Goal: Task Accomplishment & Management: Complete application form

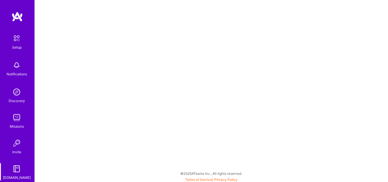
click at [19, 47] on div "Setup" at bounding box center [16, 47] width 9 height 6
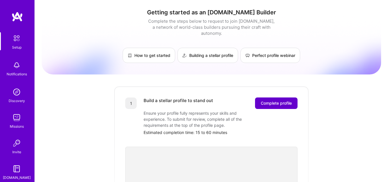
click at [264, 100] on span "Complete profile" at bounding box center [276, 103] width 31 height 6
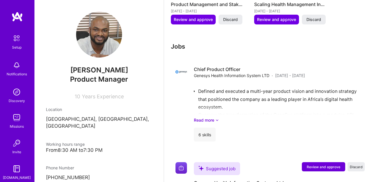
scroll to position [461, 0]
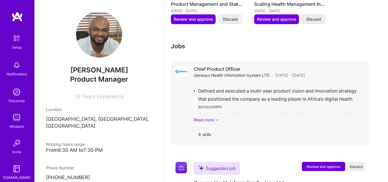
click at [217, 119] on icon at bounding box center [216, 120] width 3 height 6
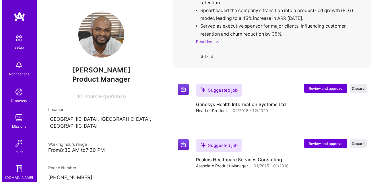
scroll to position [643, 0]
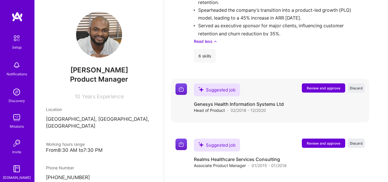
click at [316, 84] on button "Review and approve" at bounding box center [323, 87] width 43 height 9
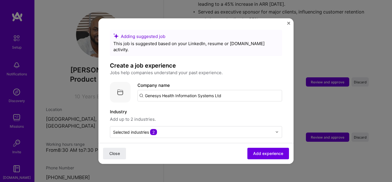
click at [224, 90] on input "Genesys Health Information Systems Ltd" at bounding box center [210, 95] width 145 height 11
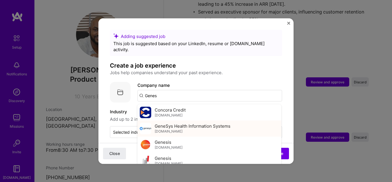
click at [194, 123] on span "GeneSys Health Information Systems" at bounding box center [193, 126] width 76 height 6
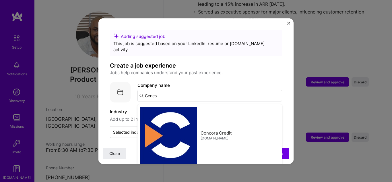
type input "GeneSys Health Information Systems"
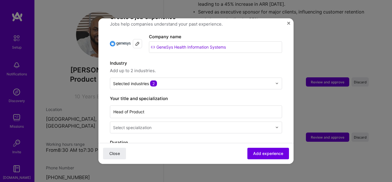
scroll to position [49, 0]
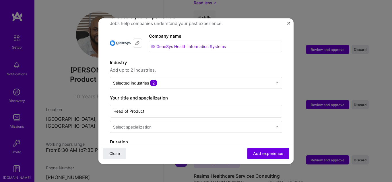
click at [269, 121] on div "Select specialization" at bounding box center [192, 126] width 165 height 11
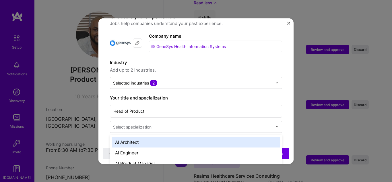
scroll to position [679, 0]
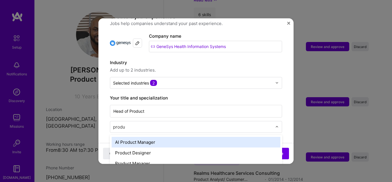
type input "produc"
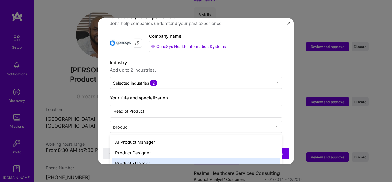
click at [137, 158] on div "Product Manager" at bounding box center [196, 163] width 169 height 11
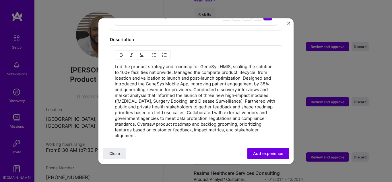
scroll to position [270, 0]
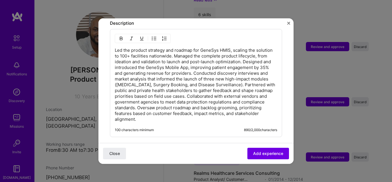
click at [115, 47] on p "Led the product strategy and roadmap for GeneSys HMIS, scaling the solution to …" at bounding box center [196, 84] width 163 height 75
click at [155, 36] on img "button" at bounding box center [154, 38] width 5 height 5
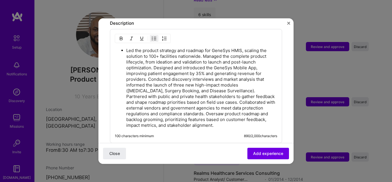
click at [203, 50] on p "Led the product strategy and roadmap for GeneSys HMIS, scaling the solution to …" at bounding box center [201, 87] width 151 height 80
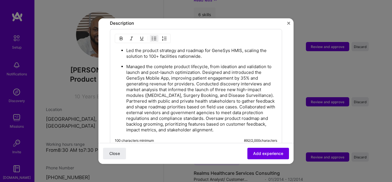
click at [209, 67] on p "Managed the complete product lifecycle, from ideation and validation to launch …" at bounding box center [201, 97] width 151 height 69
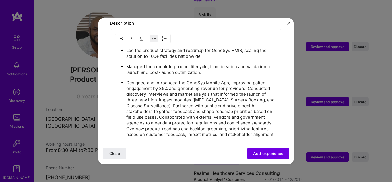
click at [248, 81] on p "Designed and introduced the GeneSys Mobile App, improving patient engagement by…" at bounding box center [201, 108] width 151 height 57
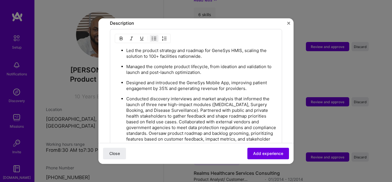
click at [182, 104] on p "Conducted discovery interviews and market analysis that informed the launch of …" at bounding box center [201, 122] width 151 height 52
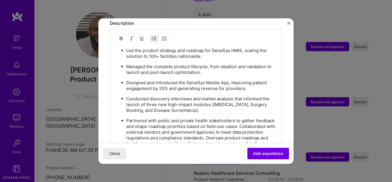
click at [257, 120] on p "Partnered with public and private health stakeholders to gather feedback and sh…" at bounding box center [201, 135] width 151 height 34
click at [262, 120] on p "Partnered with public and private health stakeholders to gather feedback and sh…" at bounding box center [201, 135] width 151 height 34
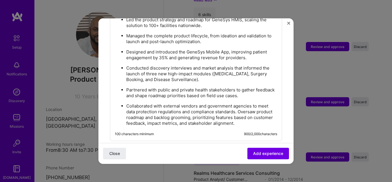
scroll to position [301, 0]
click at [238, 105] on p "Collaborated with external vendors and government agencies to meet data protect…" at bounding box center [201, 113] width 151 height 23
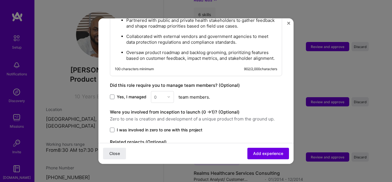
scroll to position [370, 0]
click at [110, 97] on span at bounding box center [112, 97] width 5 height 5
click at [0, 0] on input "Yes, I managed" at bounding box center [0, 0] width 0 height 0
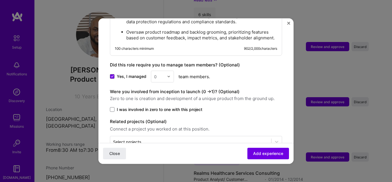
scroll to position [391, 0]
click at [168, 75] on img at bounding box center [168, 75] width 3 height 3
click at [160, 107] on div "8" at bounding box center [163, 104] width 20 height 11
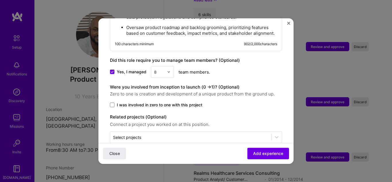
scroll to position [407, 0]
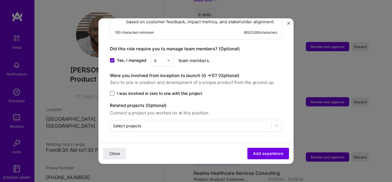
click at [113, 95] on span at bounding box center [112, 93] width 5 height 5
click at [0, 0] on input "I was involved in zero to one with this project" at bounding box center [0, 0] width 0 height 0
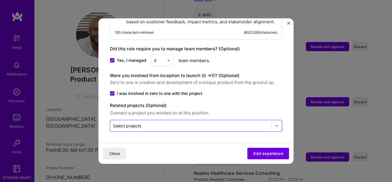
click at [274, 124] on icon at bounding box center [277, 126] width 6 height 6
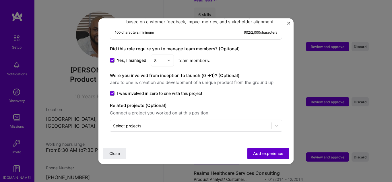
click at [253, 153] on span "Add experience" at bounding box center [268, 154] width 30 height 6
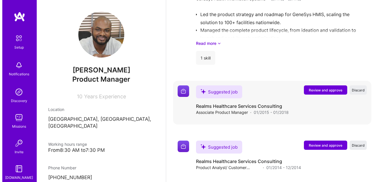
scroll to position [737, 0]
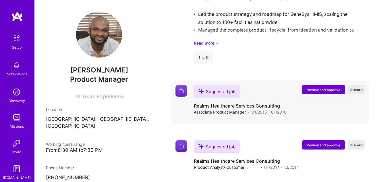
click at [328, 89] on span "Review and approve" at bounding box center [324, 89] width 34 height 5
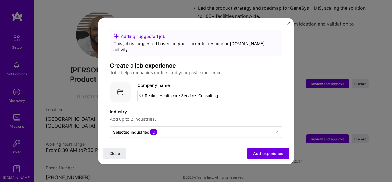
click at [225, 90] on input "Realms Healthcare Services Consulting" at bounding box center [210, 95] width 145 height 11
type input "Realms Healthcare Services Consulting"
click at [157, 108] on span "Add company" at bounding box center [154, 111] width 28 height 6
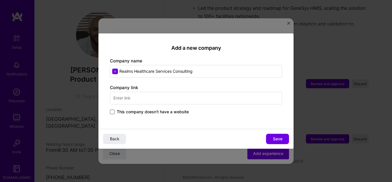
click at [111, 110] on span at bounding box center [112, 111] width 5 height 5
click at [0, 0] on input "This company doesn't have a website" at bounding box center [0, 0] width 0 height 0
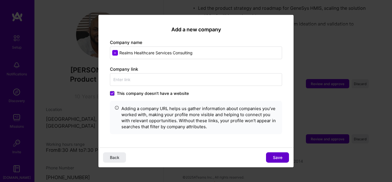
click at [276, 157] on span "Save" at bounding box center [277, 158] width 9 height 6
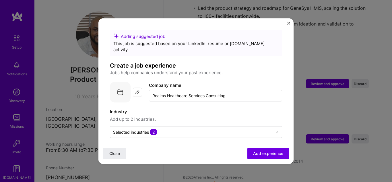
click at [138, 90] on img at bounding box center [137, 92] width 5 height 5
click at [138, 84] on img at bounding box center [137, 86] width 5 height 5
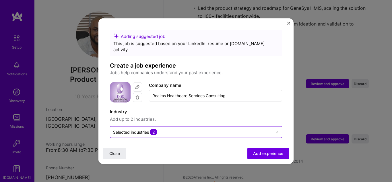
click at [186, 129] on div at bounding box center [192, 131] width 159 height 7
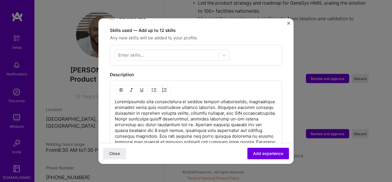
scroll to position [196, 0]
click at [115, 99] on p at bounding box center [196, 142] width 163 height 86
click at [156, 88] on img "button" at bounding box center [154, 90] width 5 height 5
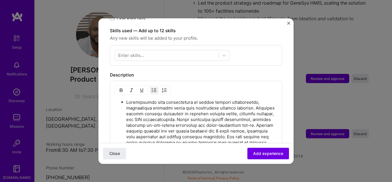
click at [249, 103] on p at bounding box center [201, 148] width 151 height 98
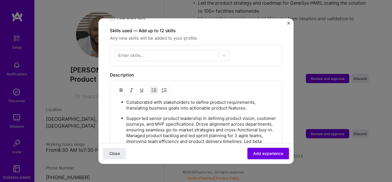
click at [217, 119] on p "Supported senior product leadership in defining product vision, customer journe…" at bounding box center [201, 158] width 151 height 86
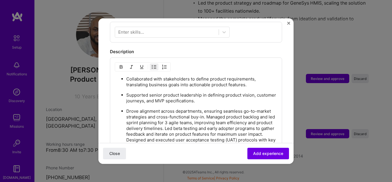
scroll to position [221, 0]
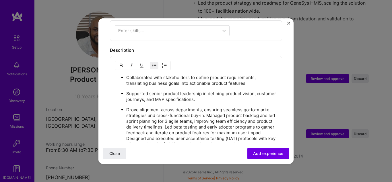
click at [207, 109] on p "Drove alignment across departments, ensuring seamless go-to-market strategies a…" at bounding box center [201, 144] width 151 height 75
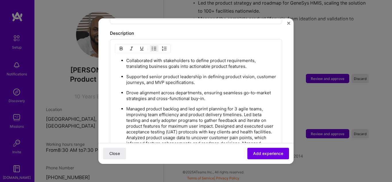
scroll to position [238, 0]
click at [244, 109] on p "Managed product backlog and led sprint planning for 3 agile teams, improving te…" at bounding box center [201, 139] width 151 height 69
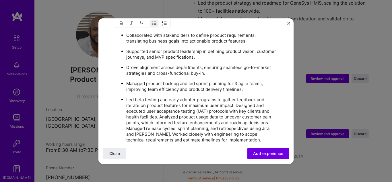
scroll to position [263, 0]
click at [236, 100] on p "Led beta testing and early adopter programs to gather feedback and iterate on p…" at bounding box center [201, 124] width 151 height 57
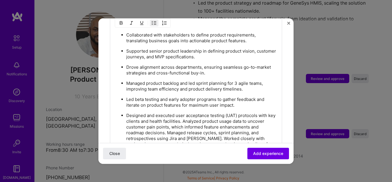
click at [192, 115] on p "Designed and executed user acceptance testing (UAT) protocols with key clients …" at bounding box center [201, 135] width 151 height 46
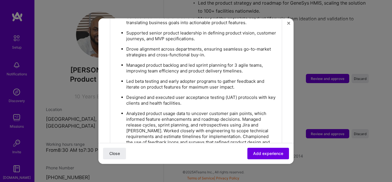
scroll to position [282, 0]
click at [242, 112] on p "Analyzed product usage data to uncover customer pain points, which informed fea…" at bounding box center [201, 130] width 151 height 40
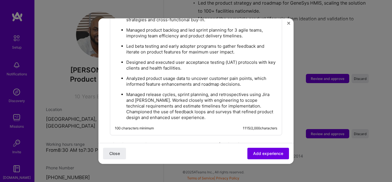
scroll to position [318, 0]
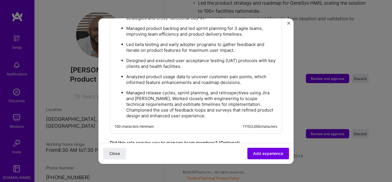
click at [149, 92] on p "Managed release cycles, sprint planning, and retrospectives using Jira and [PER…" at bounding box center [201, 104] width 151 height 29
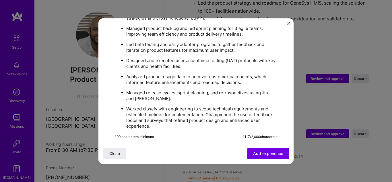
click at [207, 110] on p "Worked closely with engineering to scope technical requirements and estimate ti…" at bounding box center [201, 117] width 151 height 23
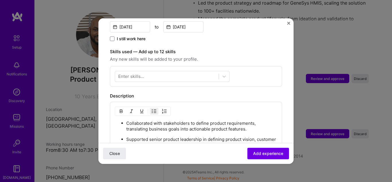
scroll to position [175, 0]
click at [207, 72] on div at bounding box center [167, 76] width 104 height 9
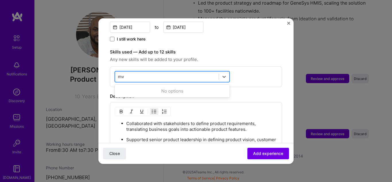
type input "m"
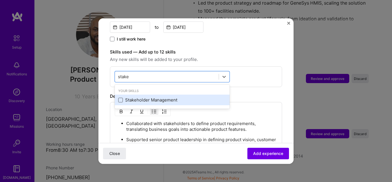
click at [122, 98] on span at bounding box center [120, 100] width 5 height 5
click at [0, 0] on input "checkbox" at bounding box center [0, 0] width 0 height 0
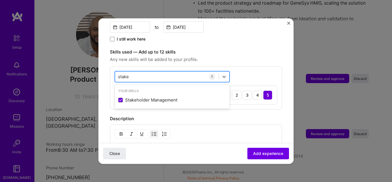
click at [138, 72] on div "stake stake" at bounding box center [167, 76] width 104 height 9
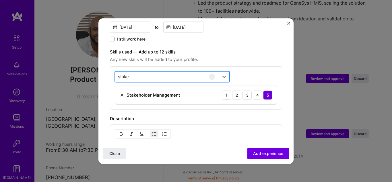
click at [125, 74] on input "stake" at bounding box center [123, 77] width 11 height 6
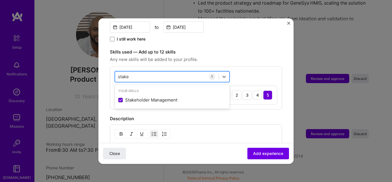
click at [125, 74] on input "stake" at bounding box center [123, 77] width 11 height 6
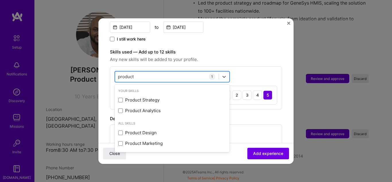
click at [130, 74] on input "product" at bounding box center [126, 77] width 16 height 6
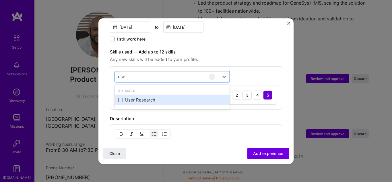
click at [119, 98] on span at bounding box center [120, 100] width 5 height 5
click at [0, 0] on input "checkbox" at bounding box center [0, 0] width 0 height 0
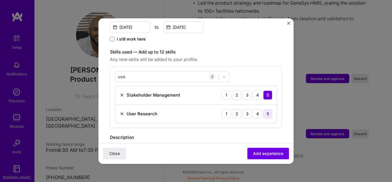
click at [263, 109] on div "5" at bounding box center [267, 113] width 9 height 9
click at [169, 72] on div "use use" at bounding box center [167, 76] width 104 height 9
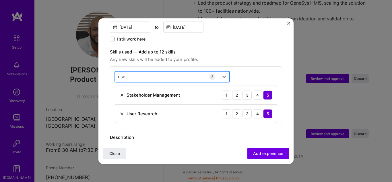
click at [169, 72] on div "use use" at bounding box center [167, 76] width 104 height 9
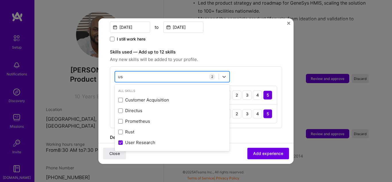
type input "u"
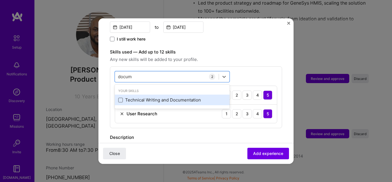
click at [122, 98] on span at bounding box center [120, 100] width 5 height 5
click at [0, 0] on input "checkbox" at bounding box center [0, 0] width 0 height 0
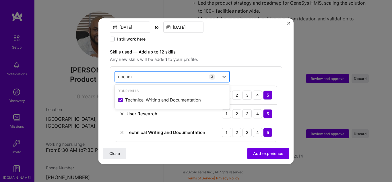
click at [177, 72] on div "docum docum" at bounding box center [167, 76] width 104 height 9
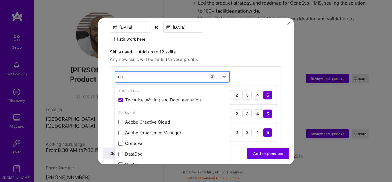
type input "d"
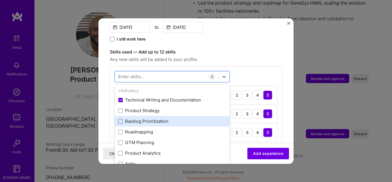
click at [121, 119] on span at bounding box center [120, 121] width 5 height 5
click at [0, 0] on input "checkbox" at bounding box center [0, 0] width 0 height 0
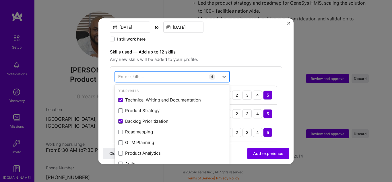
click at [162, 72] on div at bounding box center [167, 76] width 104 height 9
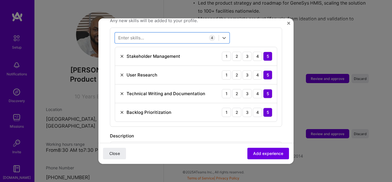
scroll to position [199, 0]
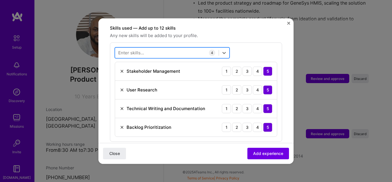
click at [181, 48] on div at bounding box center [167, 52] width 104 height 9
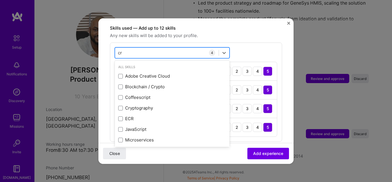
type input "c"
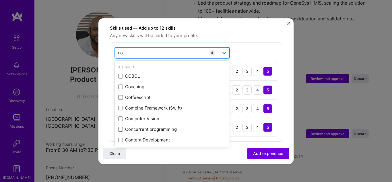
type input "c"
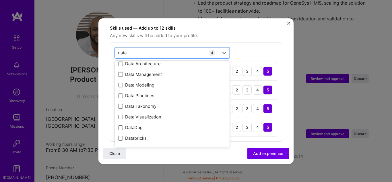
scroll to position [0, 0]
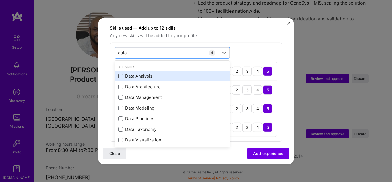
click at [121, 74] on span at bounding box center [120, 76] width 5 height 5
click at [0, 0] on input "checkbox" at bounding box center [0, 0] width 0 height 0
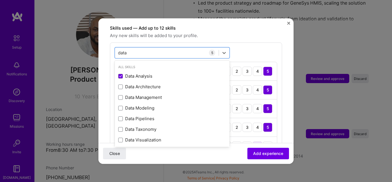
click at [253, 141] on div "4" at bounding box center [257, 145] width 9 height 9
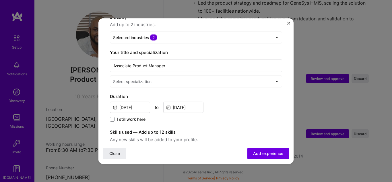
scroll to position [136, 0]
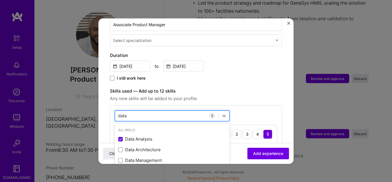
click at [144, 111] on div "data data" at bounding box center [167, 115] width 104 height 9
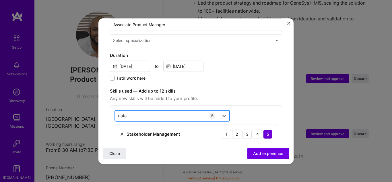
click at [144, 111] on div "data data" at bounding box center [167, 115] width 104 height 9
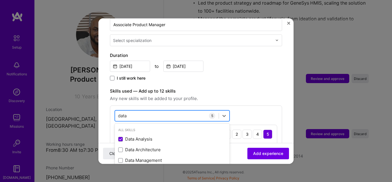
click at [144, 111] on div "data data" at bounding box center [167, 115] width 104 height 9
click at [120, 113] on input "data" at bounding box center [123, 116] width 10 height 6
type input "a"
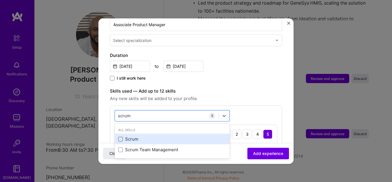
click at [121, 137] on span at bounding box center [120, 139] width 5 height 5
click at [0, 0] on input "checkbox" at bounding box center [0, 0] width 0 height 0
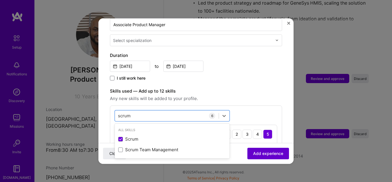
type input "scrum"
click at [257, 155] on span "Add experience" at bounding box center [268, 154] width 30 height 6
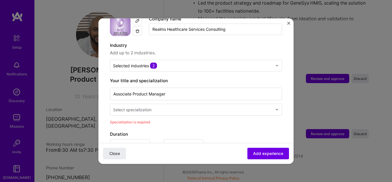
scroll to position [67, 0]
click at [179, 106] on input "text" at bounding box center [193, 109] width 161 height 6
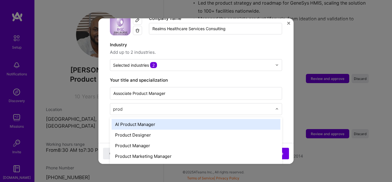
type input "produ"
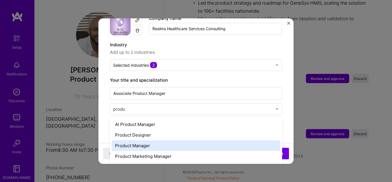
click at [146, 140] on div "Product Manager" at bounding box center [196, 145] width 169 height 11
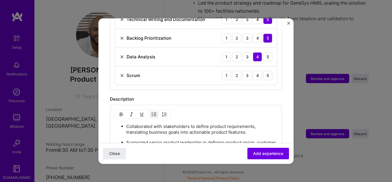
scroll to position [286, 0]
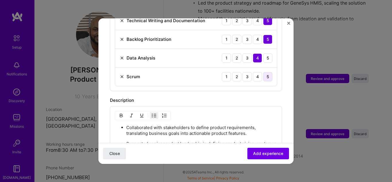
click at [263, 73] on div "5" at bounding box center [267, 76] width 9 height 9
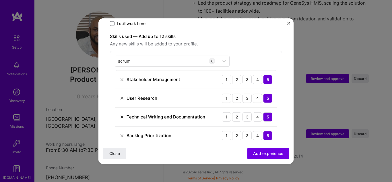
scroll to position [190, 0]
click at [147, 57] on div "scrum scrum" at bounding box center [167, 60] width 104 height 9
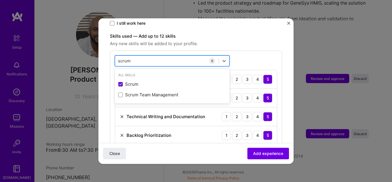
click at [147, 57] on div "scrum scrum" at bounding box center [167, 60] width 104 height 9
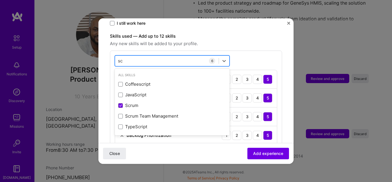
type input "s"
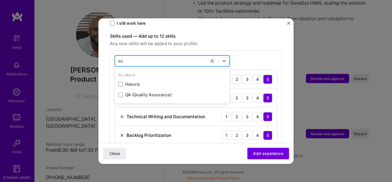
type input "s"
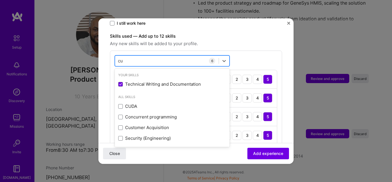
type input "c"
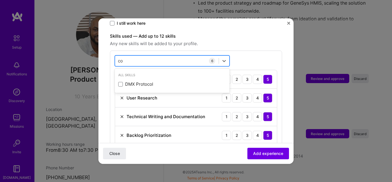
type input "c"
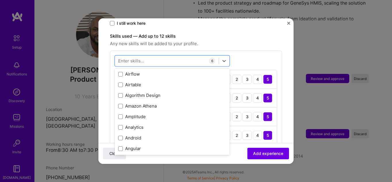
scroll to position [0, 0]
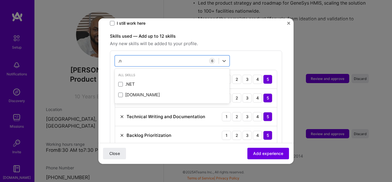
type input "."
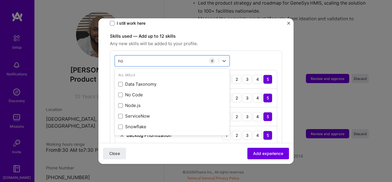
type input "n"
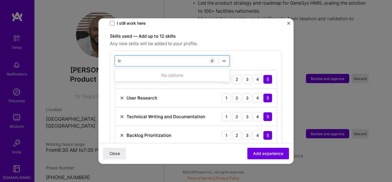
type input "t"
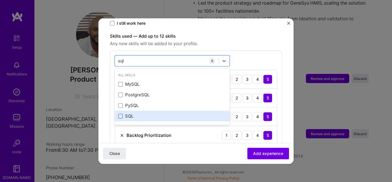
click at [120, 114] on span at bounding box center [120, 116] width 5 height 5
click at [0, 0] on input "checkbox" at bounding box center [0, 0] width 0 height 0
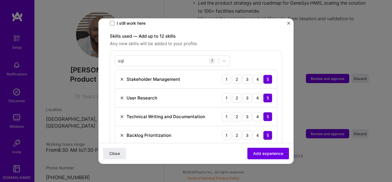
click at [265, 51] on div "sql sql 7 Stakeholder Management 1 2 3 4 5 User Research 1 2 3 4 5 Technical Wr…" at bounding box center [196, 127] width 172 height 155
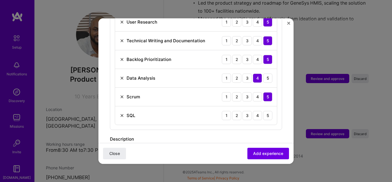
scroll to position [267, 0]
click at [253, 110] on div "4" at bounding box center [257, 114] width 9 height 9
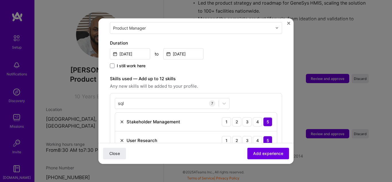
scroll to position [148, 0]
click at [164, 98] on div "sql sql" at bounding box center [167, 102] width 104 height 9
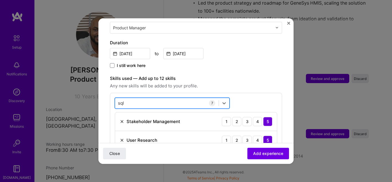
click at [164, 98] on div "sql sql" at bounding box center [167, 102] width 104 height 9
type input "s"
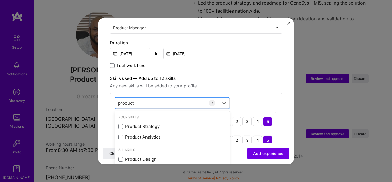
type input "product"
click at [252, 75] on label "Skills used — Add up to 12 skills" at bounding box center [196, 78] width 172 height 7
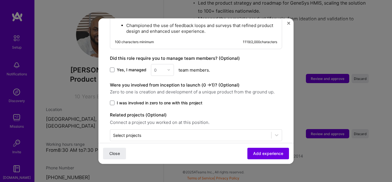
scroll to position [556, 0]
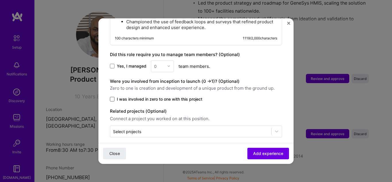
click at [112, 97] on span at bounding box center [112, 99] width 5 height 5
click at [0, 0] on input "I was involved in zero to one with this project" at bounding box center [0, 0] width 0 height 0
click at [113, 64] on span at bounding box center [112, 66] width 5 height 5
click at [0, 0] on input "Yes, I managed" at bounding box center [0, 0] width 0 height 0
click at [113, 64] on span at bounding box center [112, 66] width 5 height 5
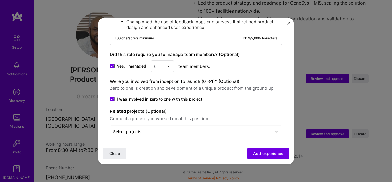
click at [0, 0] on input "Yes, I managed" at bounding box center [0, 0] width 0 height 0
click at [113, 64] on span at bounding box center [112, 66] width 5 height 5
click at [0, 0] on input "Yes, I managed" at bounding box center [0, 0] width 0 height 0
click at [170, 64] on img at bounding box center [168, 65] width 3 height 3
click at [159, 108] on div "4" at bounding box center [163, 113] width 20 height 11
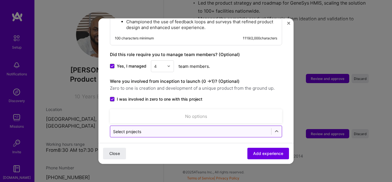
click at [195, 128] on input "text" at bounding box center [190, 131] width 155 height 6
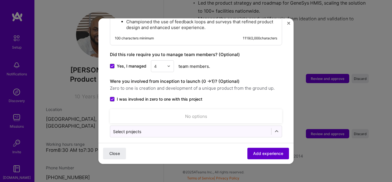
click at [256, 154] on span "Add experience" at bounding box center [268, 154] width 30 height 6
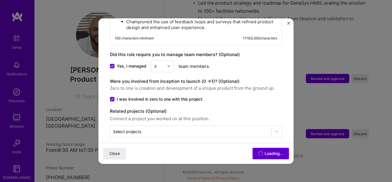
click at [256, 154] on div "Close Loading..." at bounding box center [196, 153] width 195 height 21
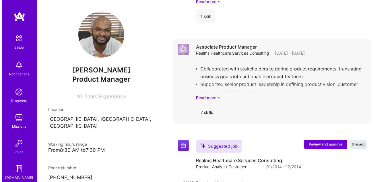
scroll to position [781, 0]
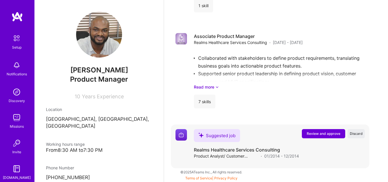
click at [317, 132] on span "Review and approve" at bounding box center [324, 133] width 34 height 5
